Goal: Task Accomplishment & Management: Use online tool/utility

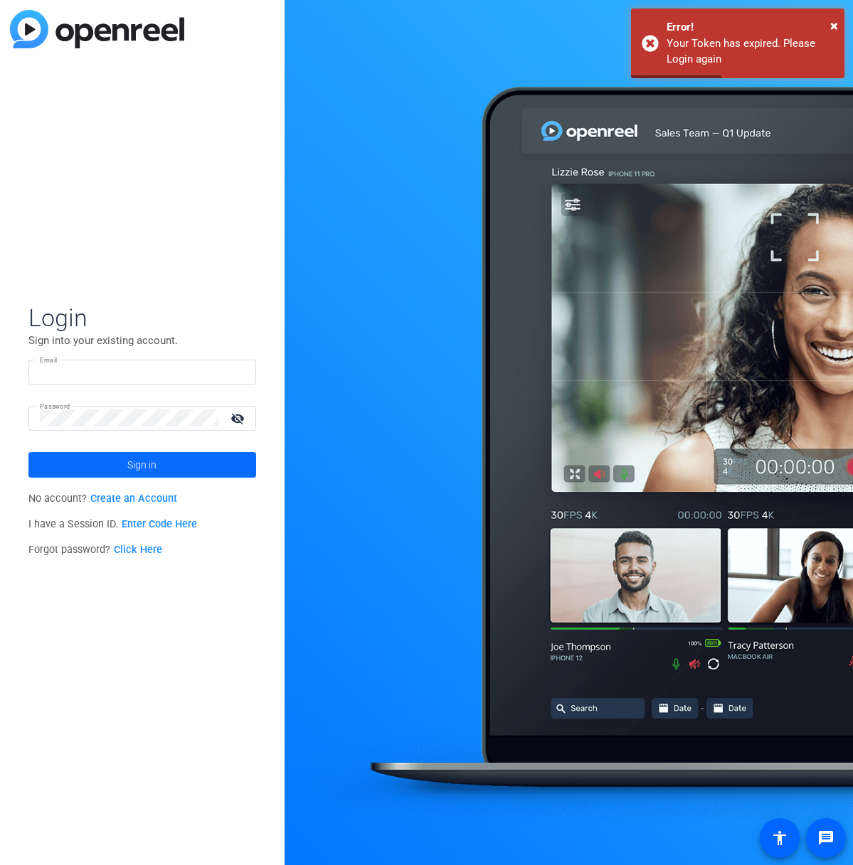
type input "[PERSON_NAME][EMAIL_ADDRESS][DOMAIN_NAME]"
click at [85, 470] on span at bounding box center [142, 465] width 228 height 34
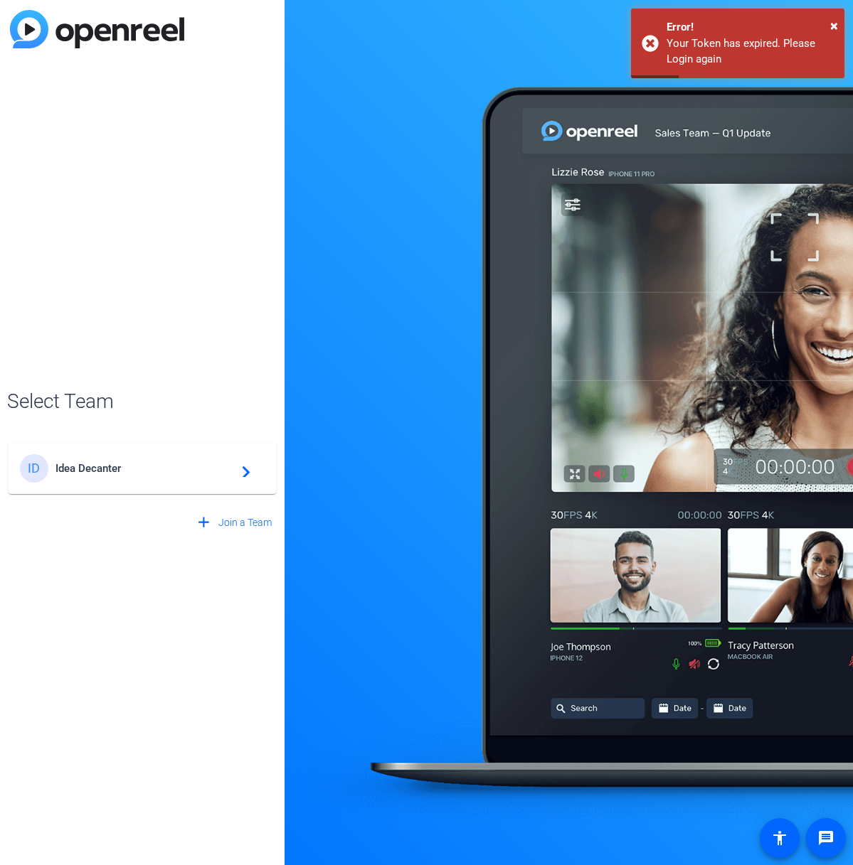
click at [107, 479] on div "ID Idea Decanter navigate_next" at bounding box center [142, 468] width 245 height 28
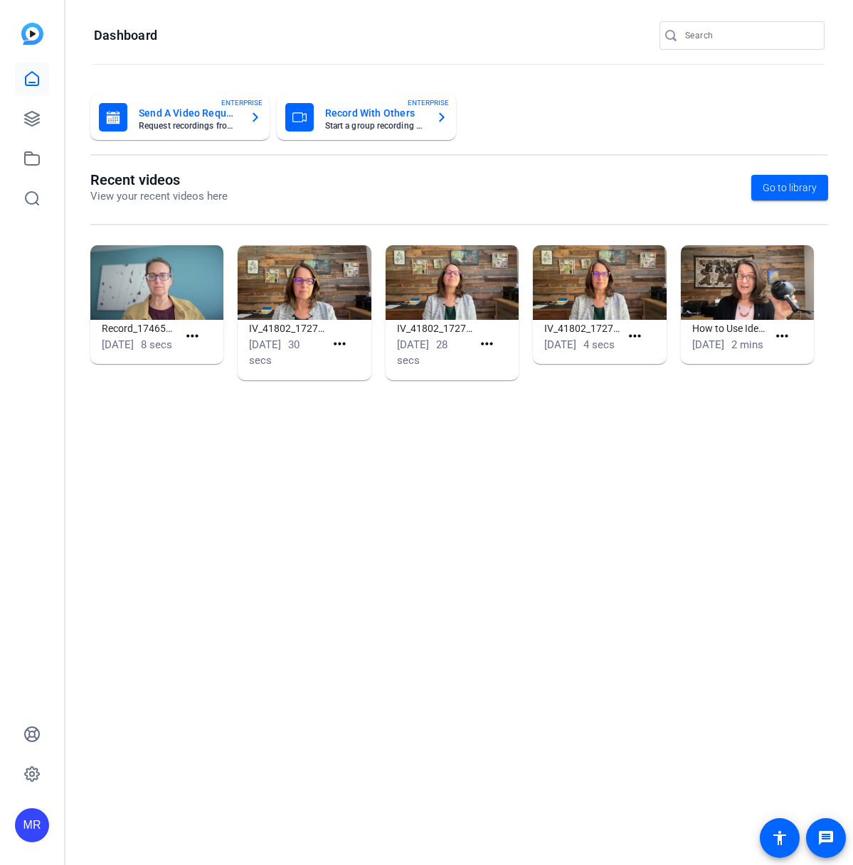
click at [723, 39] on input "Search" at bounding box center [749, 35] width 128 height 17
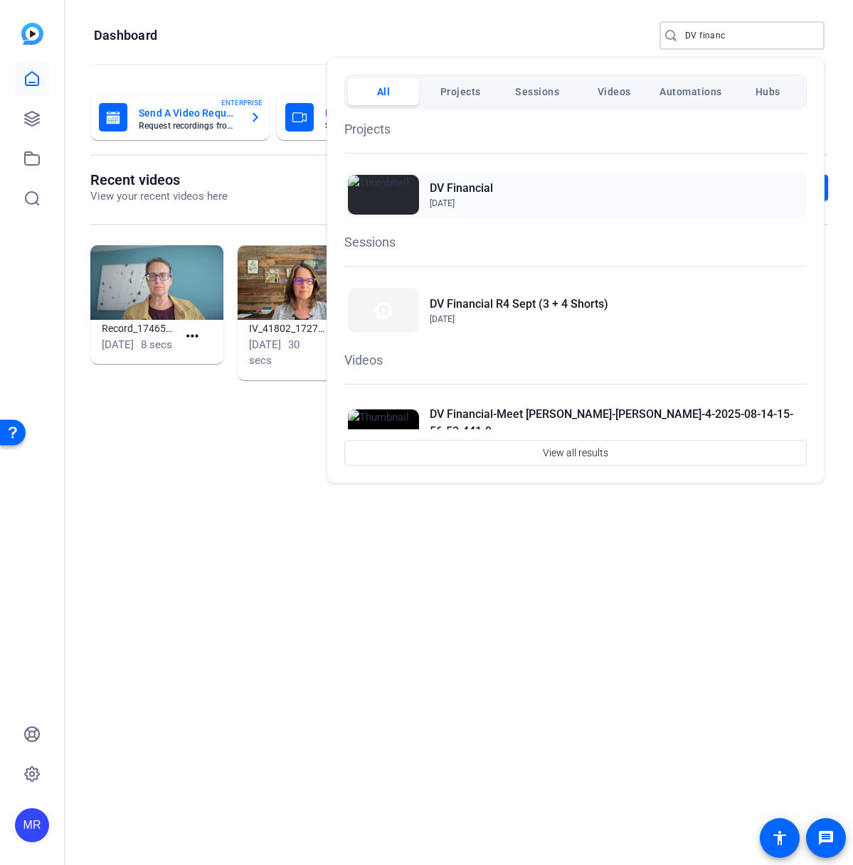
type input "DV financ"
click at [493, 186] on div "DV Financial [DATE]" at bounding box center [575, 194] width 462 height 47
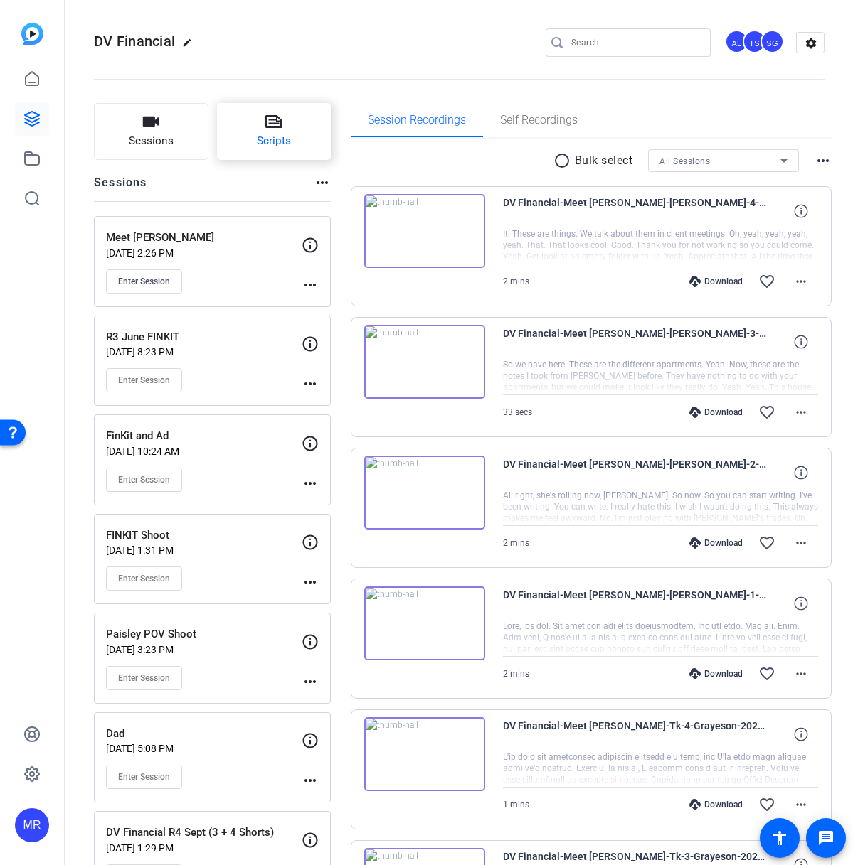
click at [291, 141] on button "Scripts" at bounding box center [274, 131] width 114 height 57
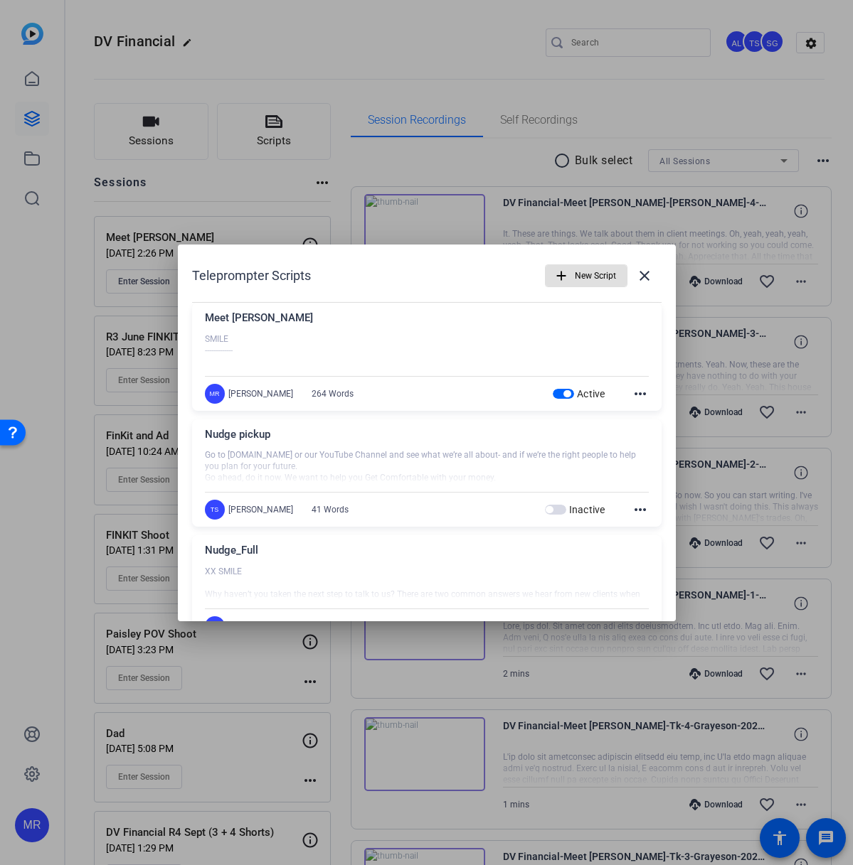
click at [562, 390] on span "button" at bounding box center [562, 394] width 21 height 10
click at [579, 274] on span "New Script" at bounding box center [595, 275] width 41 height 27
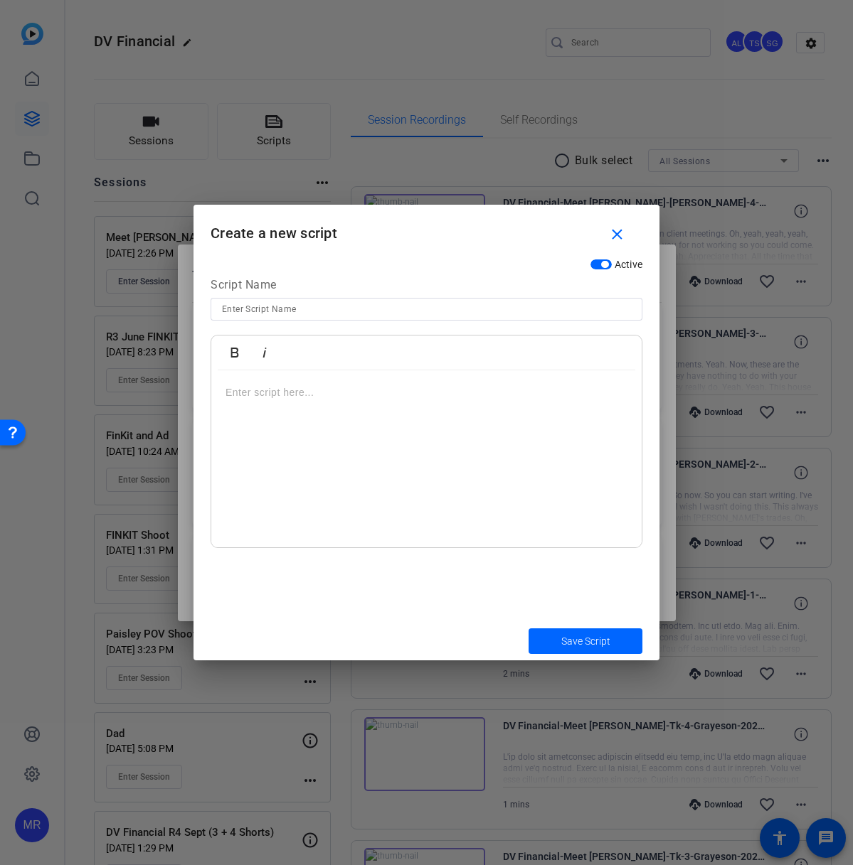
click at [353, 306] on input at bounding box center [426, 309] width 409 height 17
drag, startPoint x: 331, startPoint y: 308, endPoint x: 201, endPoint y: 309, distance: 129.4
click at [201, 309] on div "Active Script Name R4 September FINKIT Bold Italic Enter script here..." at bounding box center [426, 437] width 466 height 370
type input "R4 September FINKIT"
click at [619, 234] on mat-icon "close" at bounding box center [617, 235] width 18 height 18
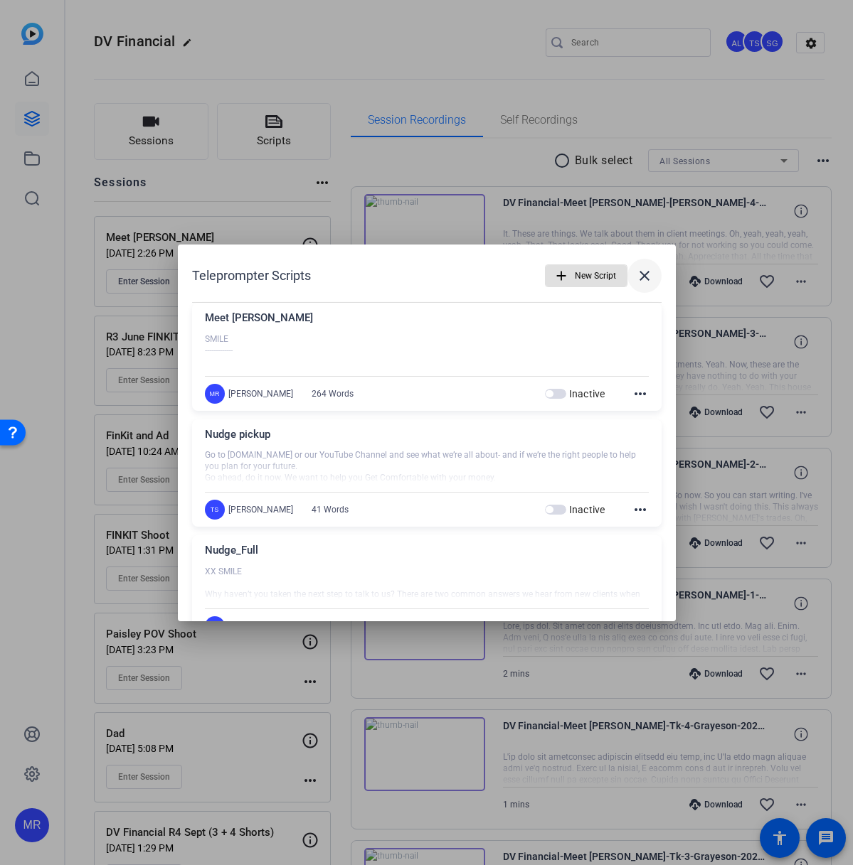
click at [643, 275] on mat-icon "close" at bounding box center [644, 275] width 17 height 17
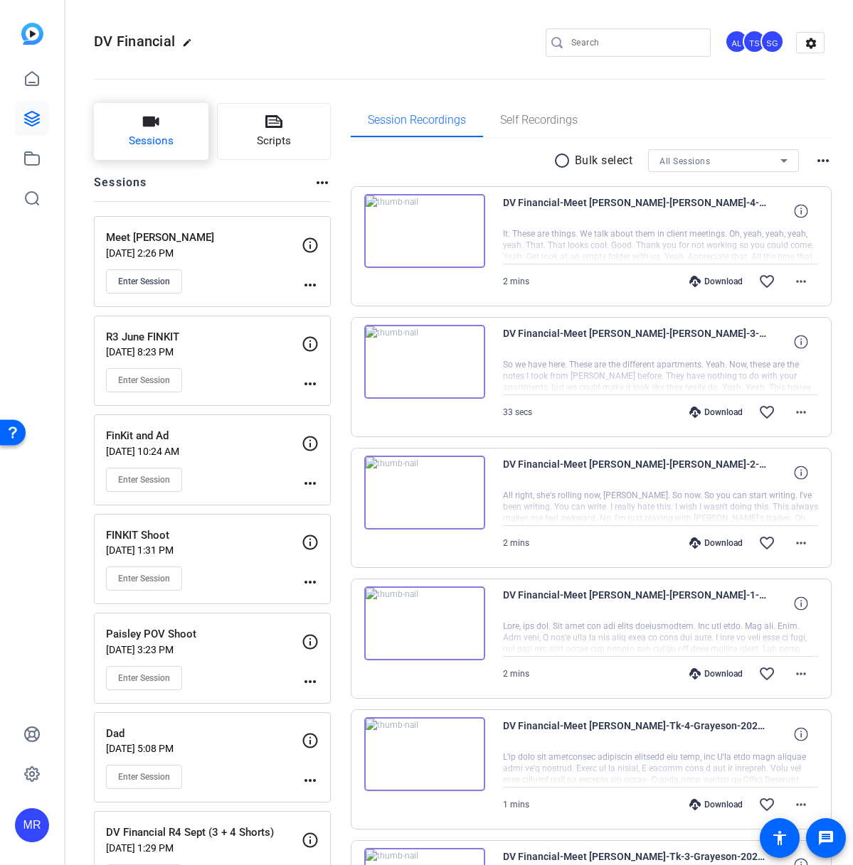
click at [164, 127] on button "Sessions" at bounding box center [151, 131] width 114 height 57
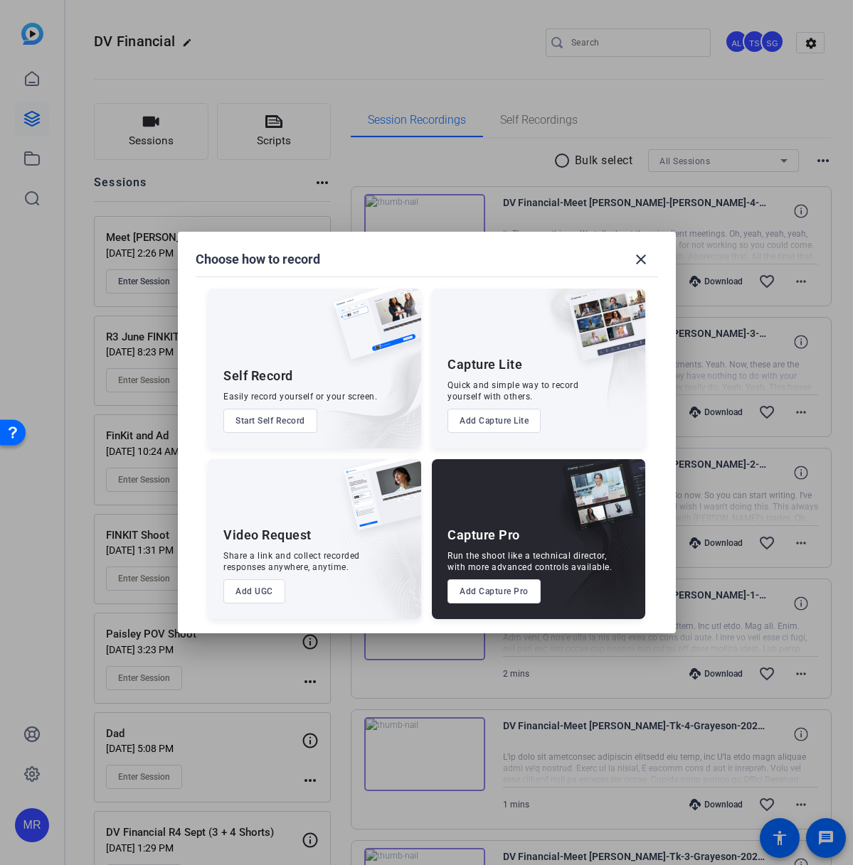
click at [524, 593] on button "Add Capture Pro" at bounding box center [493, 592] width 93 height 24
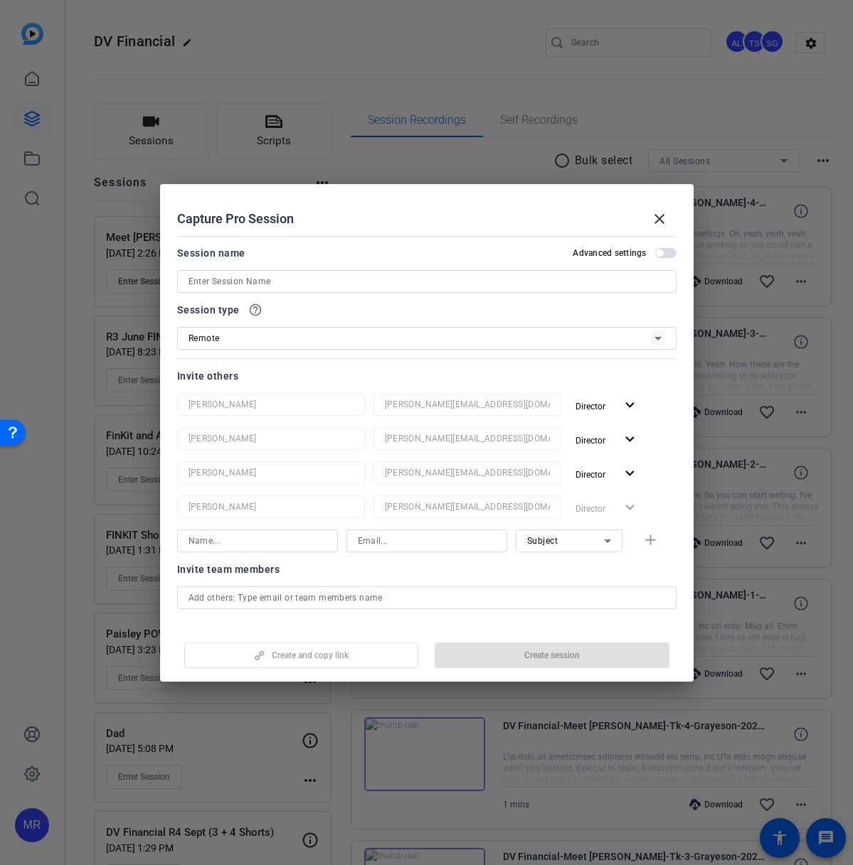
click at [247, 281] on input at bounding box center [426, 281] width 476 height 17
paste input "R4 September FINKIT"
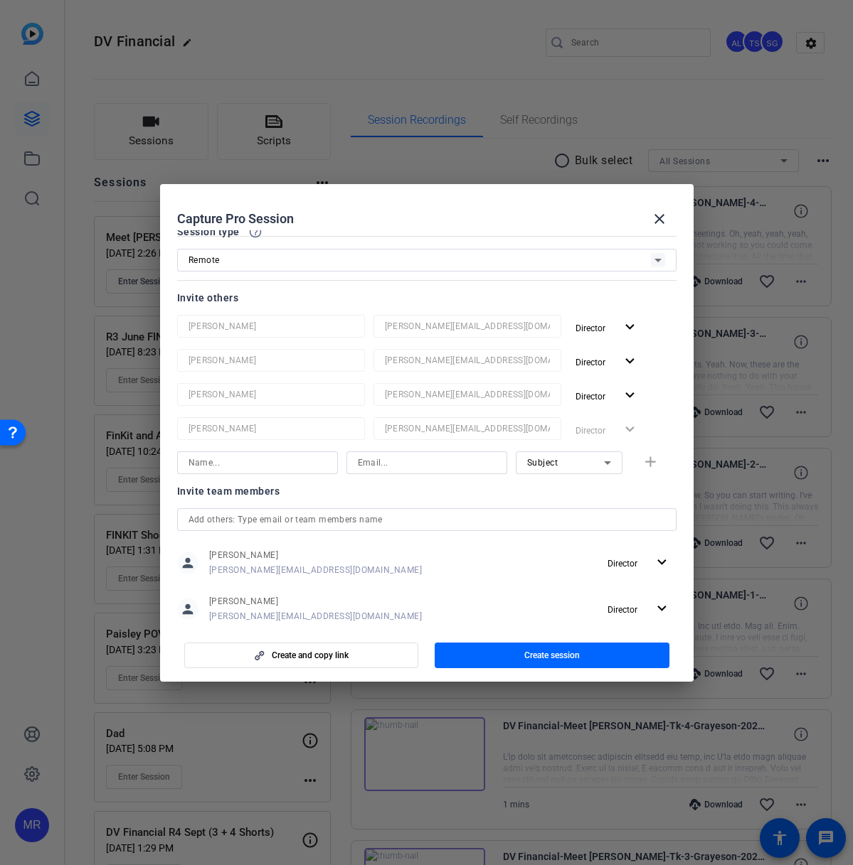
scroll to position [203, 0]
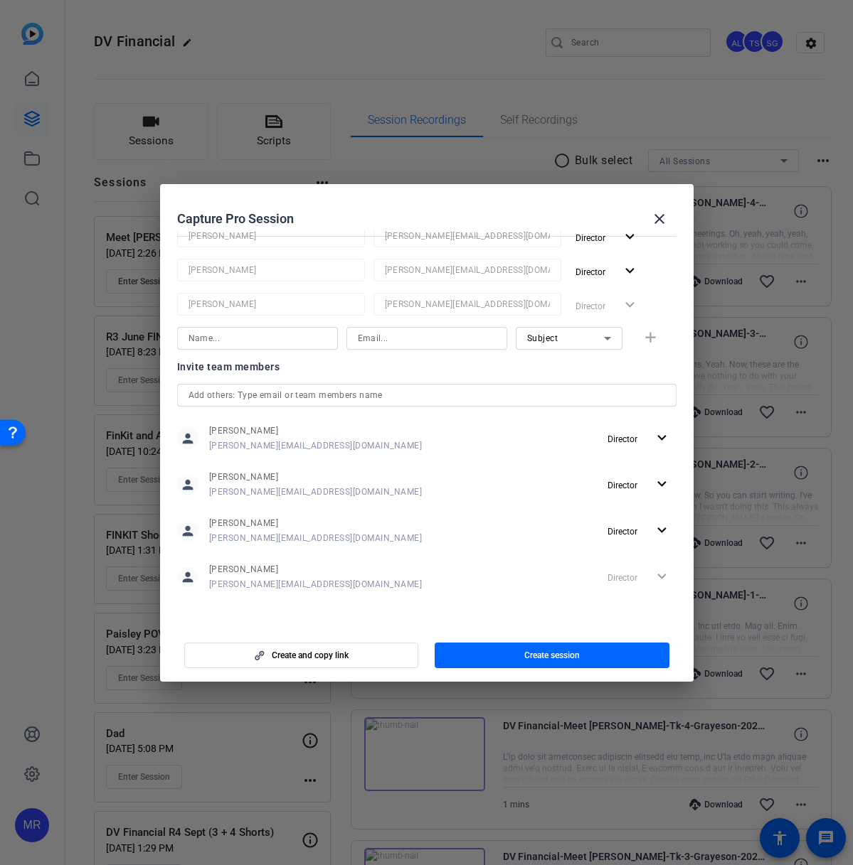
type input "R4 September FINKIT"
click at [210, 399] on input "text" at bounding box center [426, 395] width 476 height 17
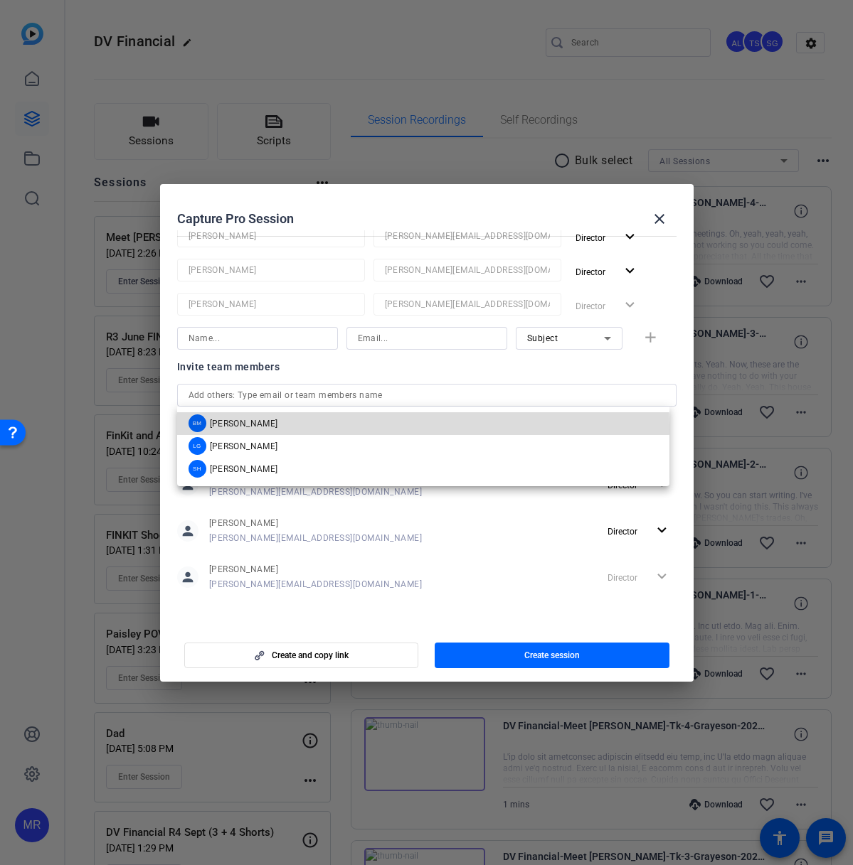
click at [240, 429] on div "BM Betsy Mugavero" at bounding box center [233, 424] width 90 height 18
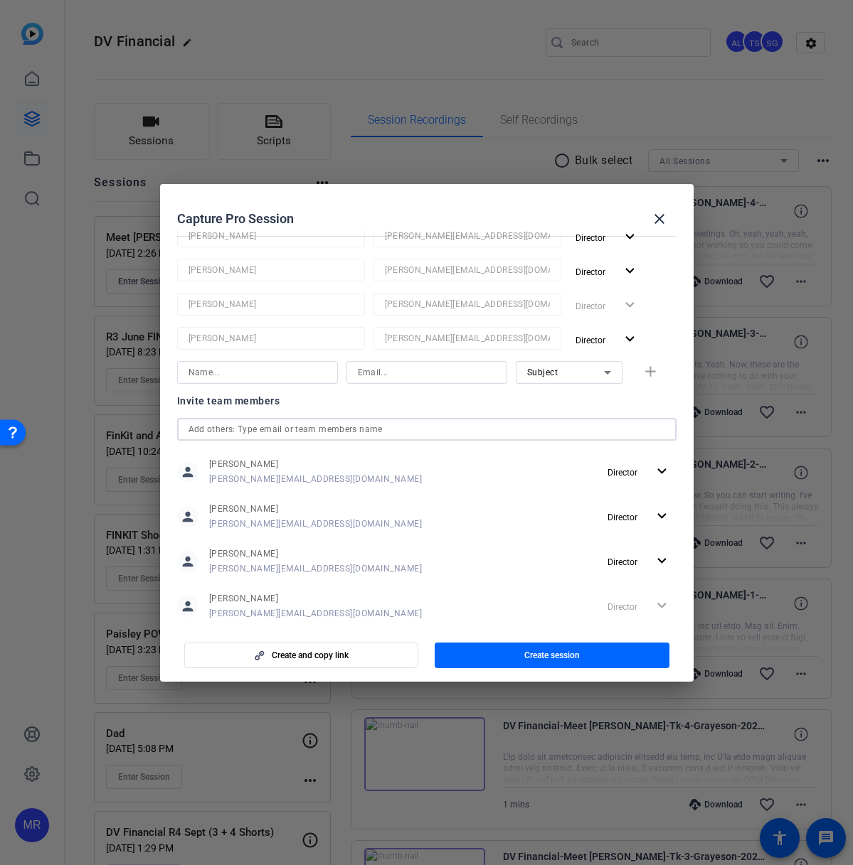
click at [232, 430] on input "text" at bounding box center [426, 429] width 476 height 17
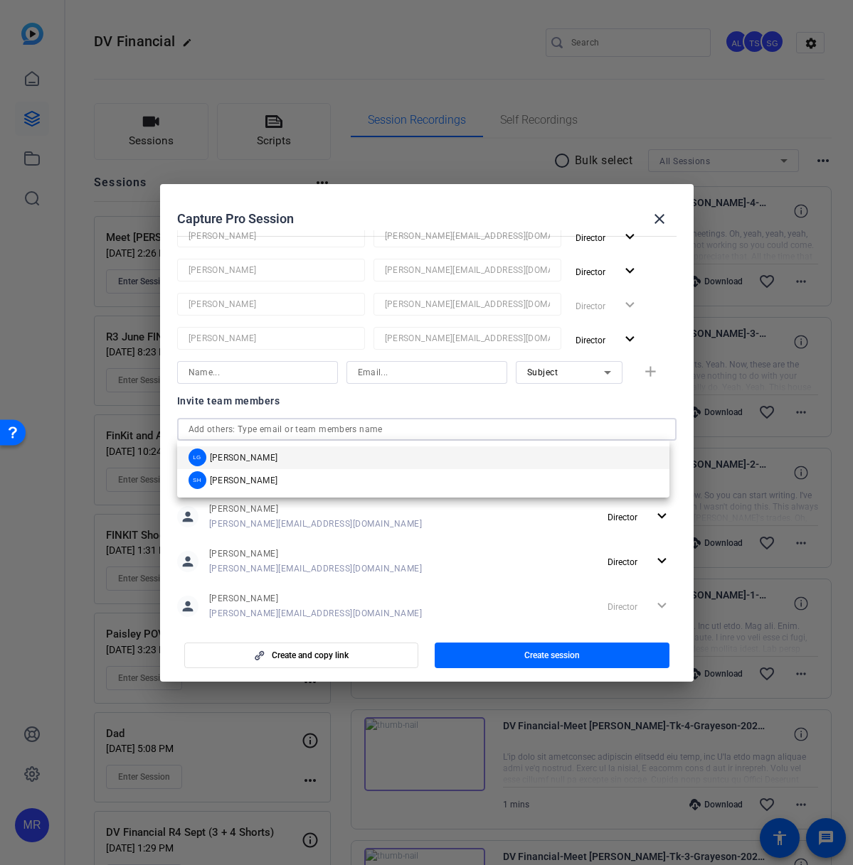
click at [242, 459] on span "Laura Garfield" at bounding box center [244, 457] width 68 height 11
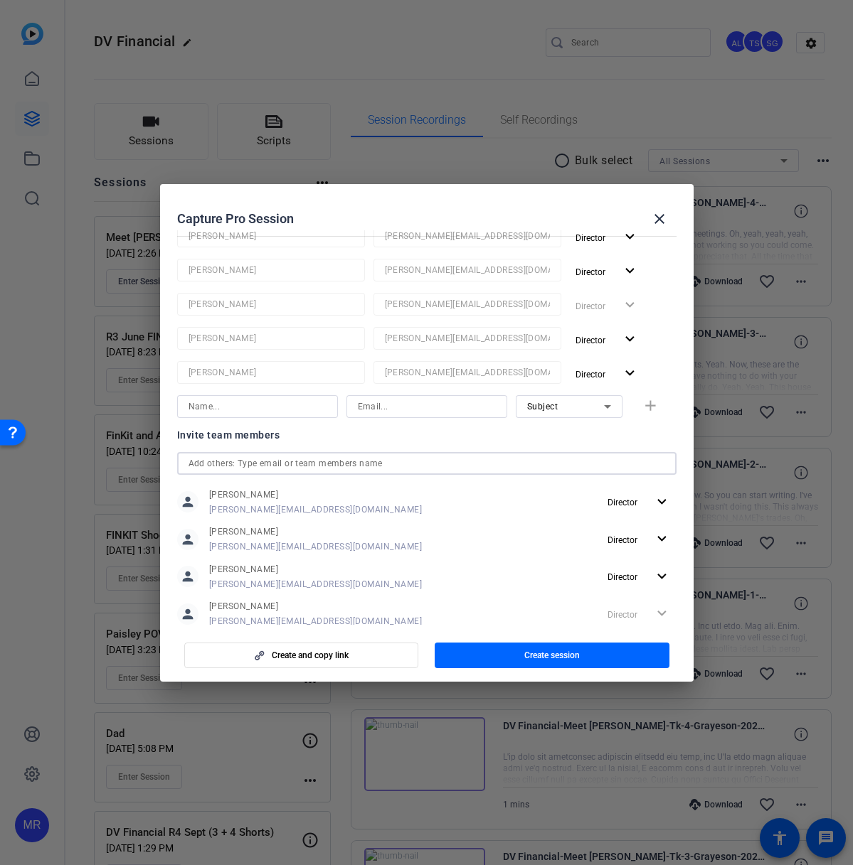
click at [236, 458] on input "text" at bounding box center [426, 463] width 476 height 17
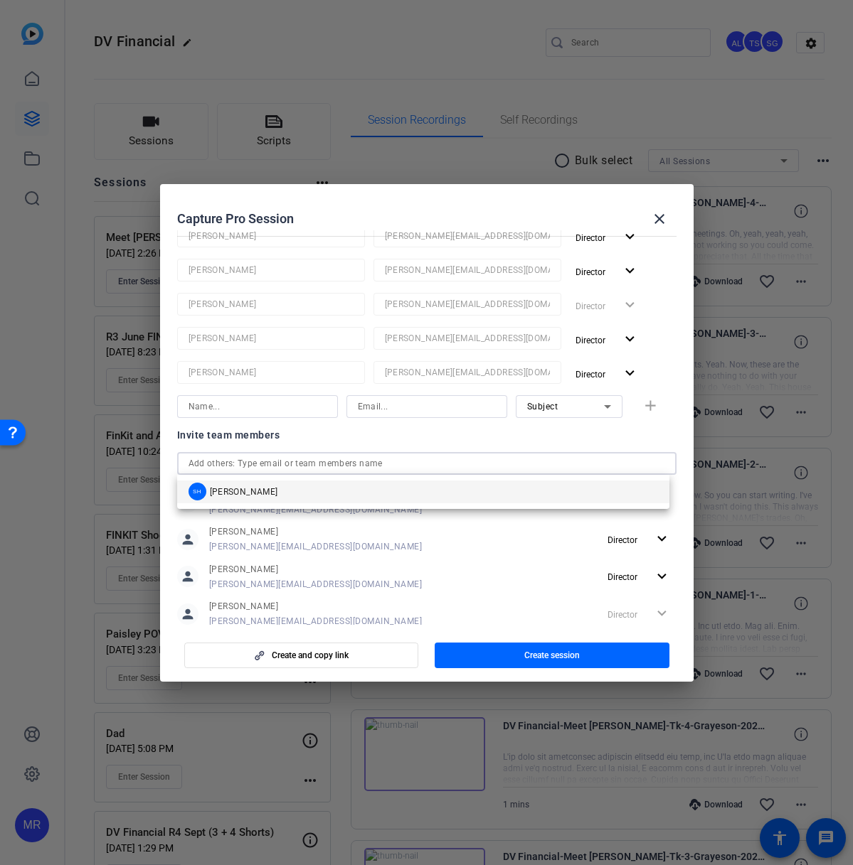
click at [244, 493] on span "Sam Hale" at bounding box center [244, 491] width 68 height 11
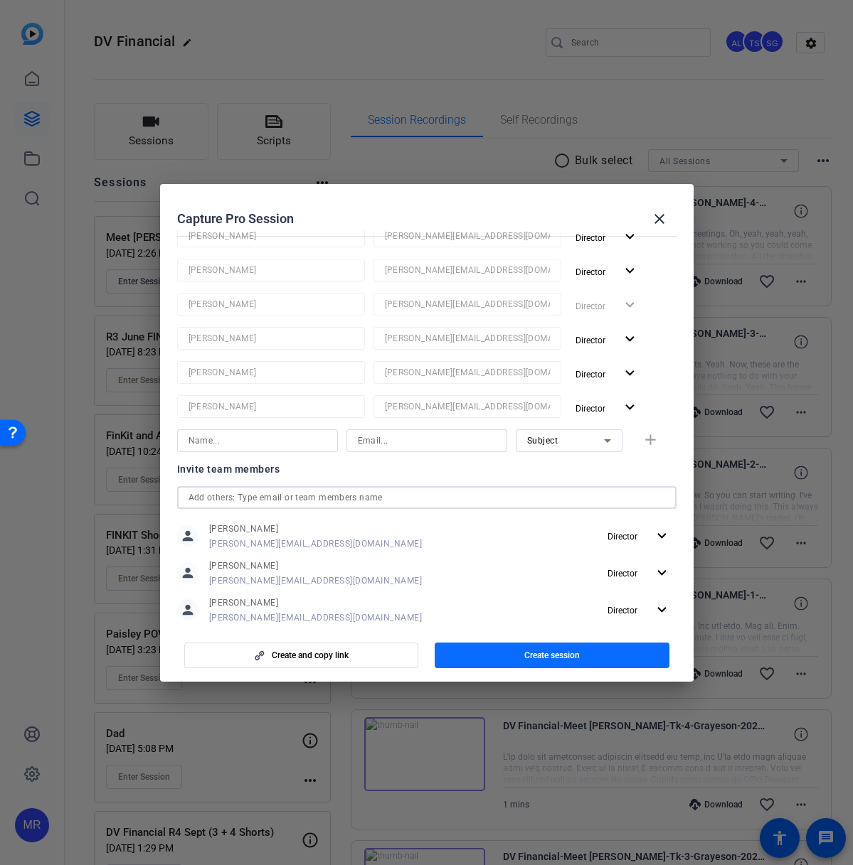
click at [497, 657] on span "button" at bounding box center [551, 656] width 235 height 34
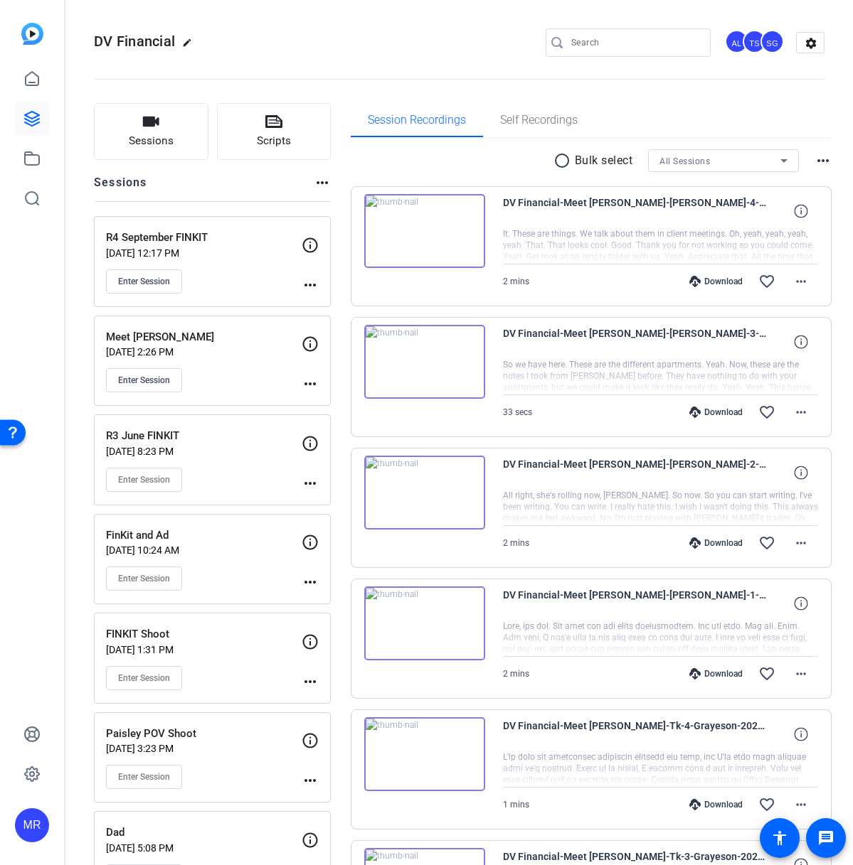
click at [311, 288] on mat-icon "more_horiz" at bounding box center [309, 285] width 17 height 17
click at [161, 285] on div at bounding box center [426, 432] width 853 height 865
click at [156, 281] on span "Enter Session" at bounding box center [144, 281] width 52 height 11
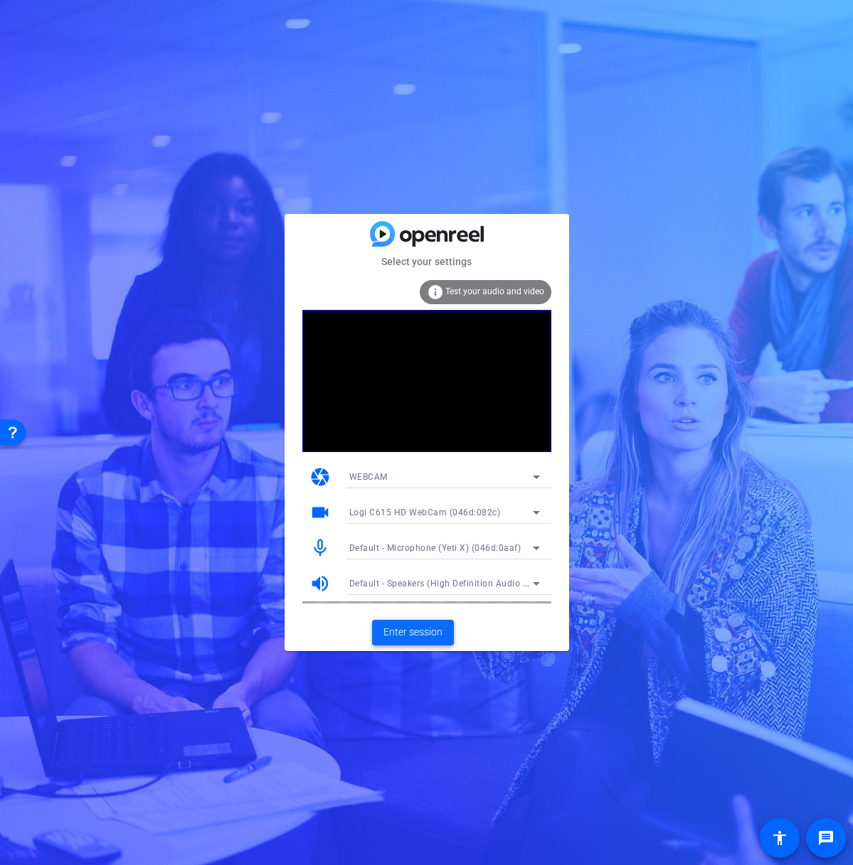
click at [422, 630] on span "Enter session" at bounding box center [412, 632] width 59 height 15
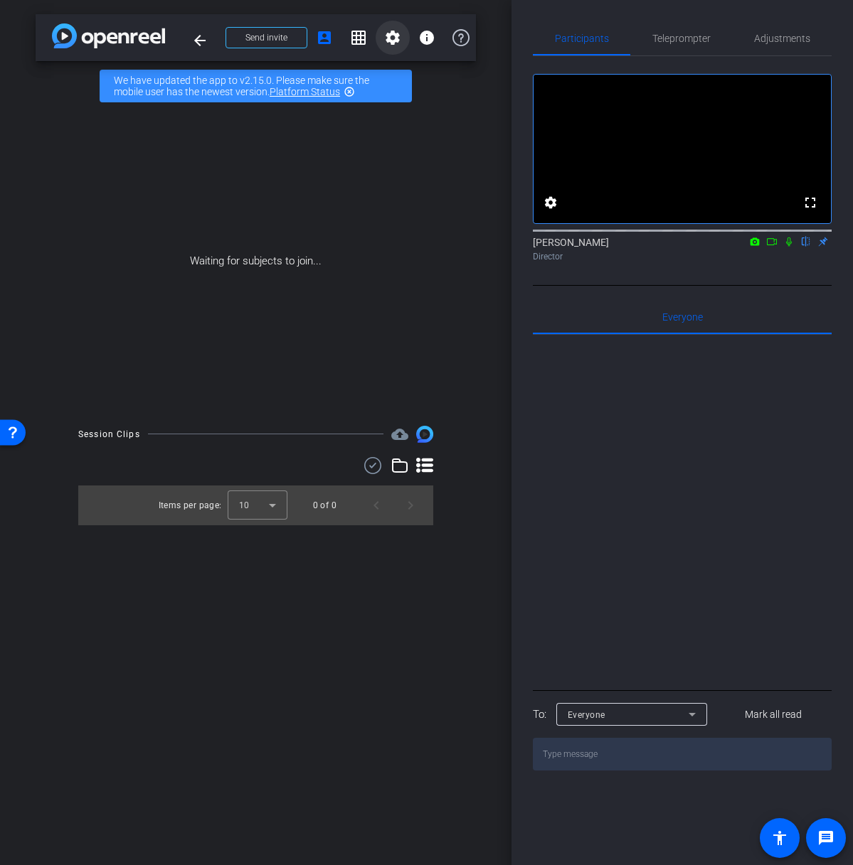
click at [390, 42] on mat-icon "settings" at bounding box center [392, 37] width 17 height 17
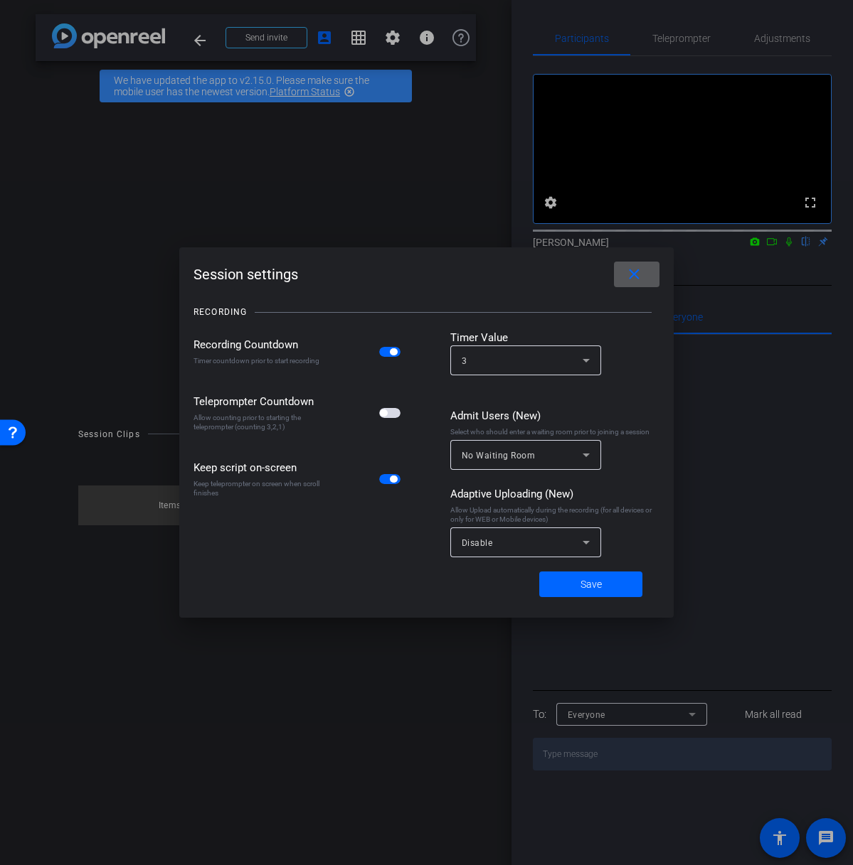
click at [626, 281] on mat-icon "close" at bounding box center [634, 275] width 18 height 18
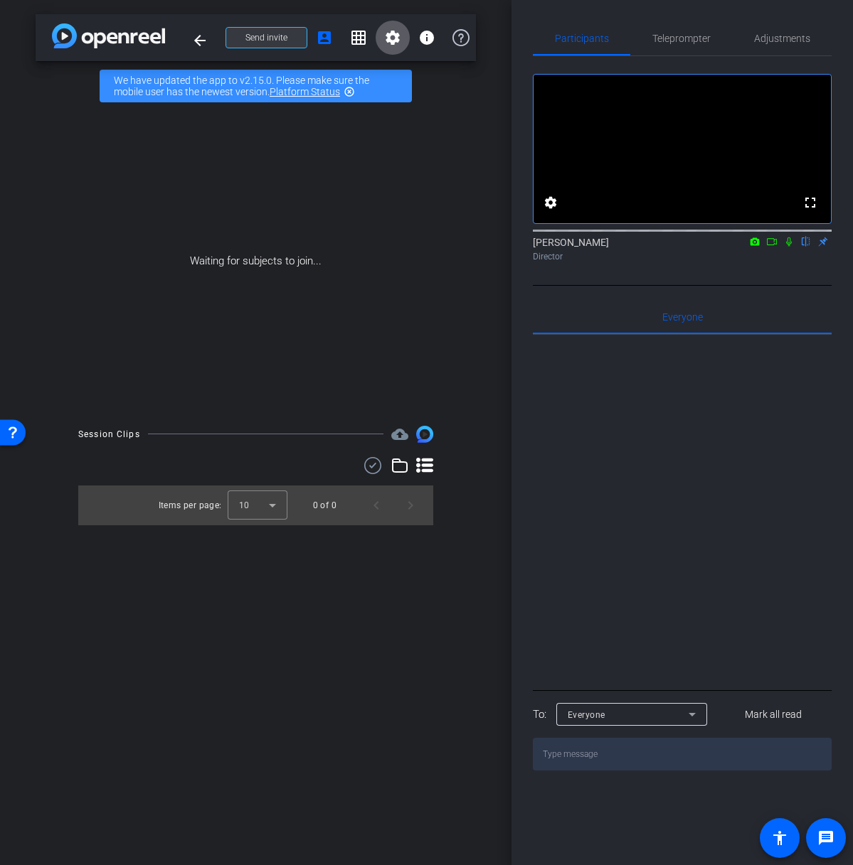
click at [257, 28] on span at bounding box center [266, 38] width 80 height 34
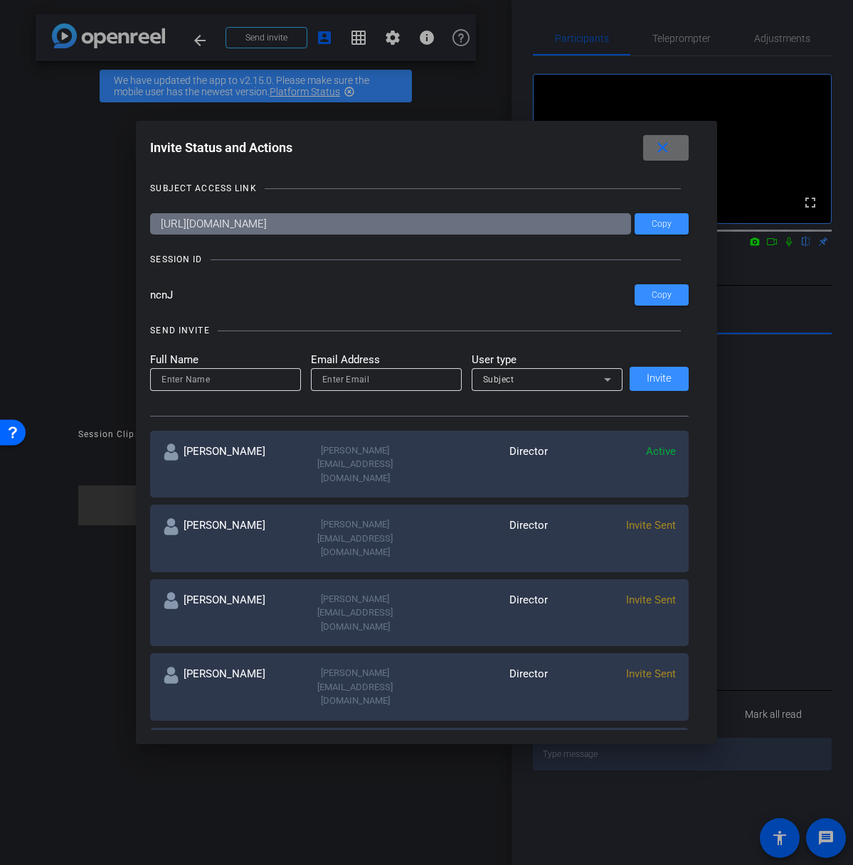
click at [671, 148] on mat-icon "close" at bounding box center [662, 148] width 18 height 18
